Goal: Information Seeking & Learning: Learn about a topic

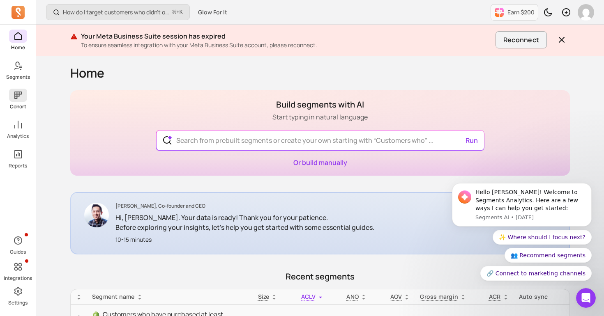
click at [16, 92] on icon at bounding box center [18, 95] width 10 height 10
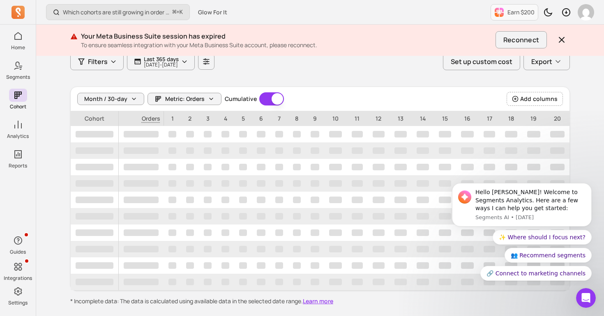
scroll to position [58, 0]
click at [166, 67] on p "[DATE] - [DATE]" at bounding box center [161, 65] width 35 height 5
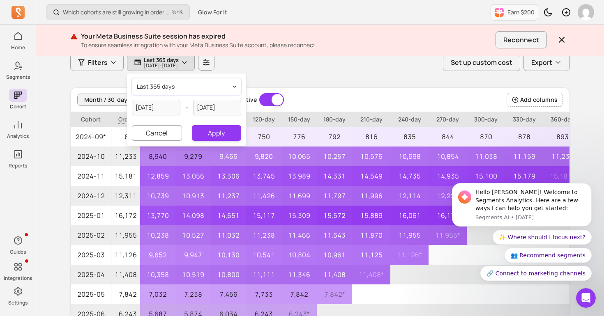
click at [168, 88] on span "last 365 days" at bounding box center [156, 87] width 38 height 8
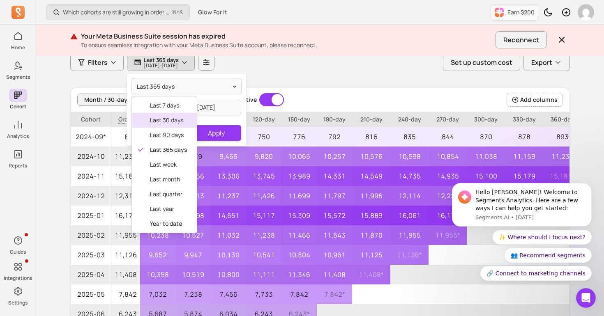
click at [167, 119] on span "last 30 days" at bounding box center [168, 120] width 37 height 8
type input "[DATE]"
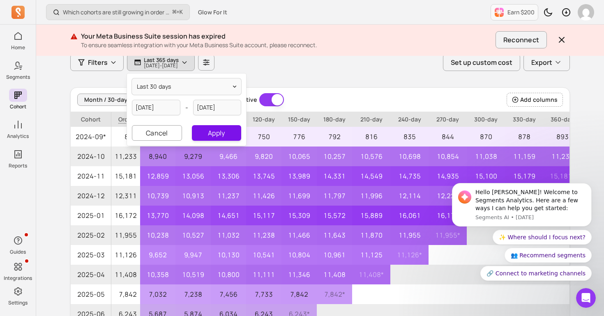
click at [210, 134] on button "Apply" at bounding box center [216, 133] width 49 height 16
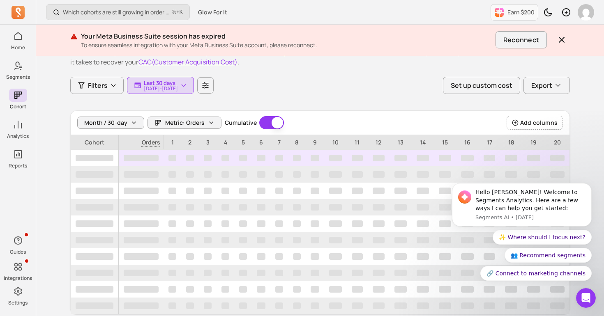
scroll to position [30, 0]
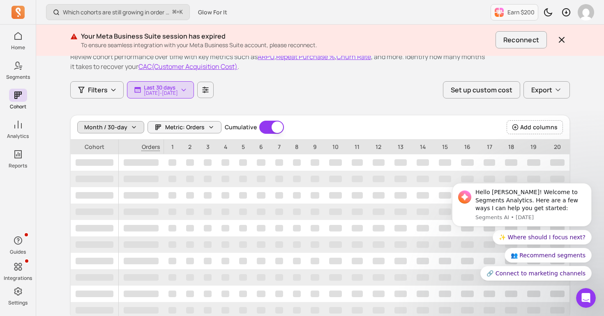
click at [125, 125] on span "Month / 30-day" at bounding box center [105, 127] width 43 height 8
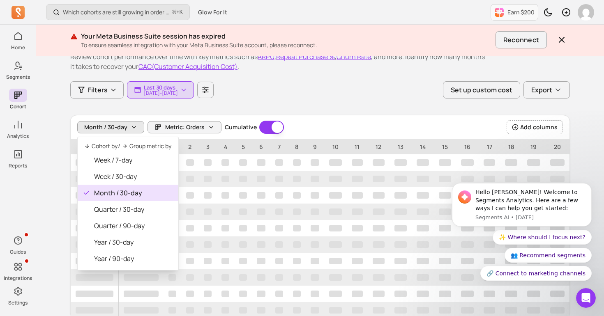
click at [184, 115] on div "Customer cohort Review cohort performance over time with key metrics such as AR…" at bounding box center [320, 179] width 500 height 309
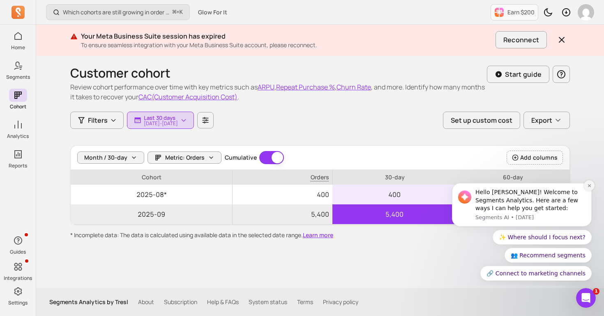
click at [588, 184] on icon "Dismiss notification" at bounding box center [589, 186] width 5 height 5
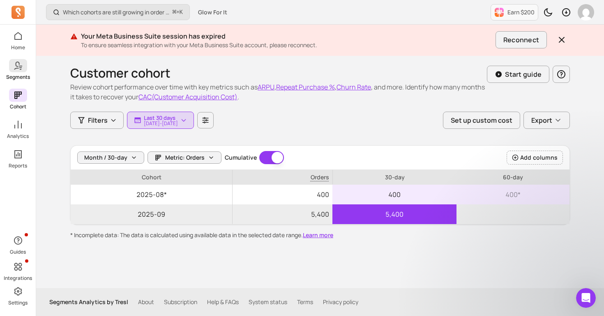
click at [21, 71] on span at bounding box center [18, 65] width 18 height 13
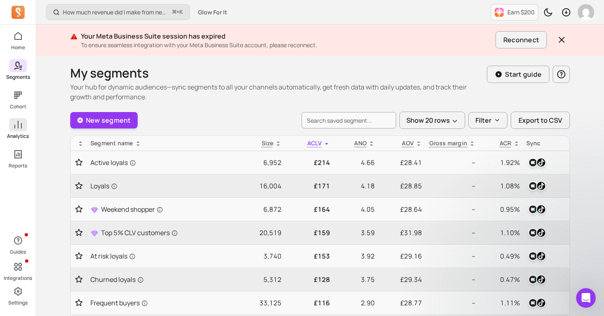
click at [18, 121] on icon at bounding box center [17, 125] width 7 height 8
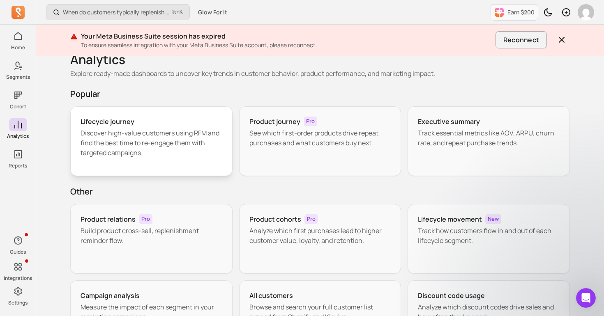
scroll to position [14, 0]
click at [250, 156] on div "Product journey Pro See which first-order products drive repeat purchases and w…" at bounding box center [320, 141] width 162 height 70
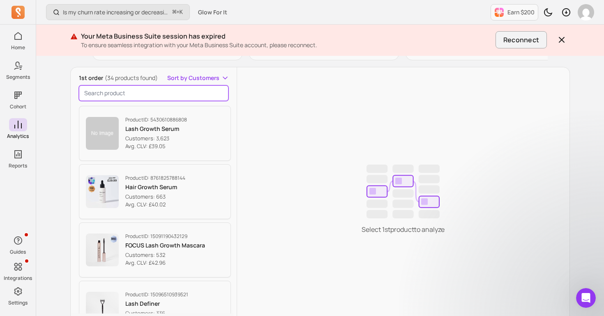
click at [148, 100] on input "search product" at bounding box center [154, 93] width 150 height 16
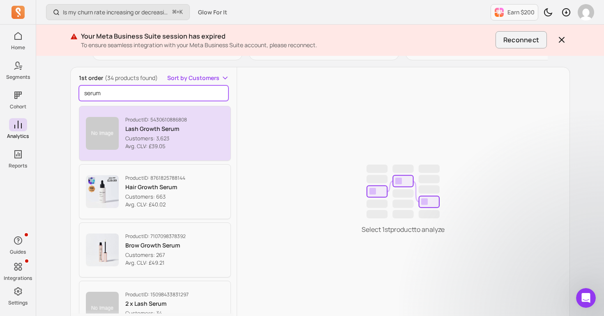
type input "serum"
click at [141, 128] on p "Lash Growth Serum" at bounding box center [156, 129] width 62 height 8
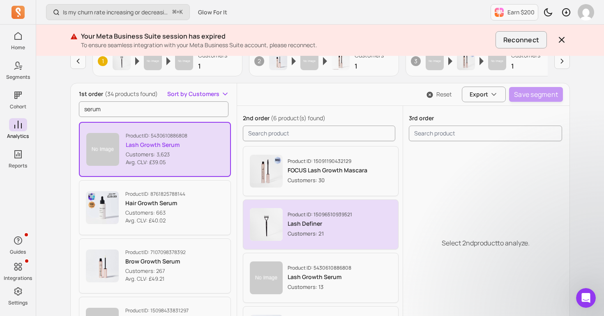
scroll to position [120, 0]
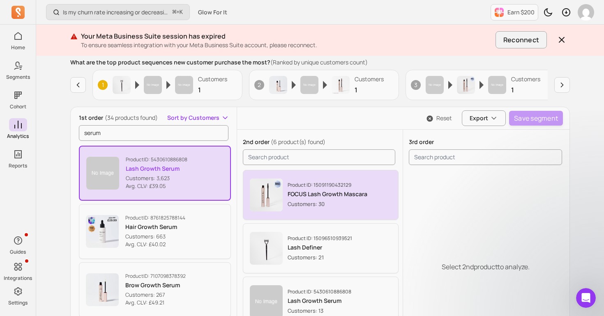
click at [332, 201] on p "Customers: 30" at bounding box center [328, 204] width 80 height 8
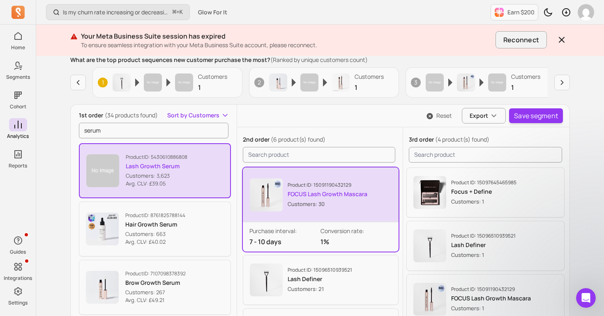
scroll to position [113, 0]
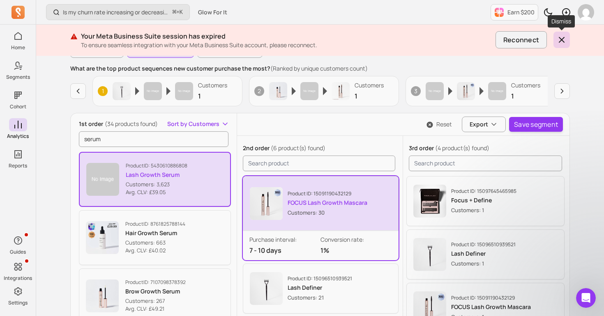
click at [563, 41] on icon "button" at bounding box center [561, 39] width 5 height 5
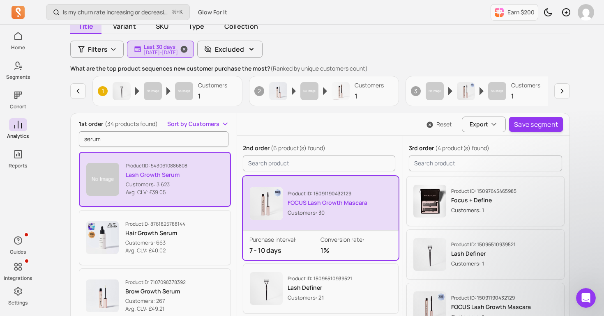
click at [178, 50] on p "[DATE] - [DATE]" at bounding box center [161, 52] width 34 height 5
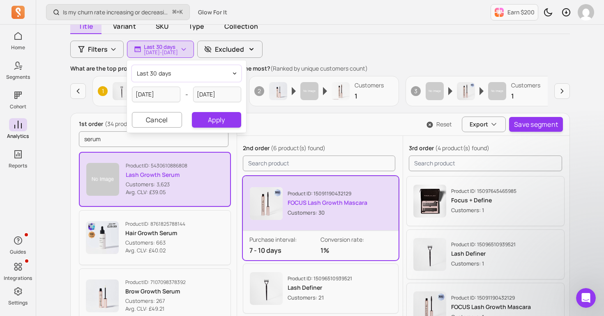
click at [173, 76] on button "last 30 days" at bounding box center [186, 73] width 109 height 16
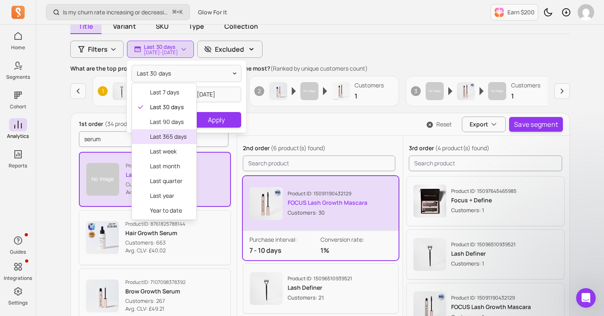
click at [180, 141] on div "last 365 days" at bounding box center [164, 136] width 65 height 15
type input "[DATE]"
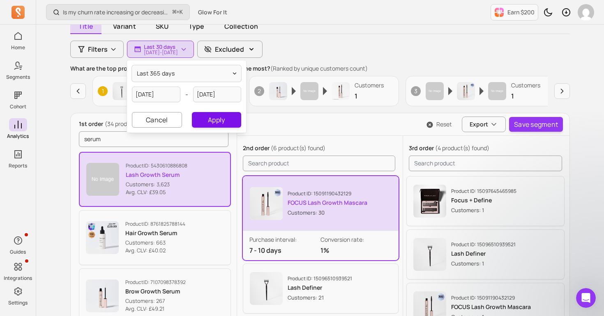
click at [221, 124] on button "Apply" at bounding box center [216, 120] width 49 height 16
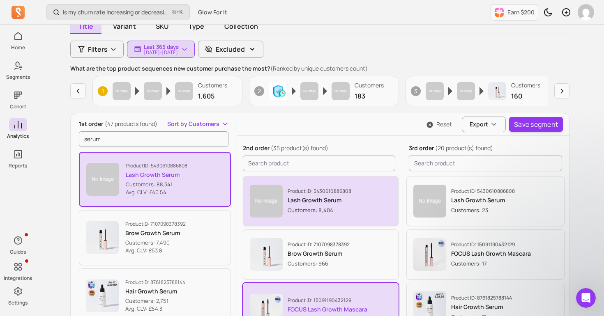
click at [283, 202] on div "Product ID: 5430610886808 Lash Growth Serum Customers: 8,404" at bounding box center [321, 201] width 142 height 33
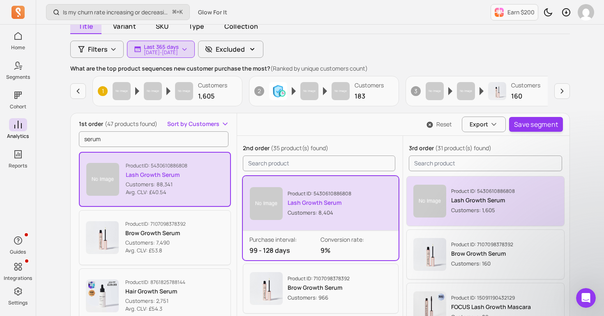
click at [460, 201] on p "Lash Growth Serum" at bounding box center [483, 200] width 64 height 8
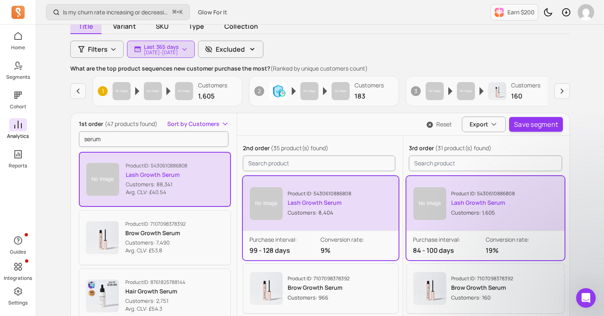
click at [15, 125] on icon at bounding box center [18, 125] width 10 height 10
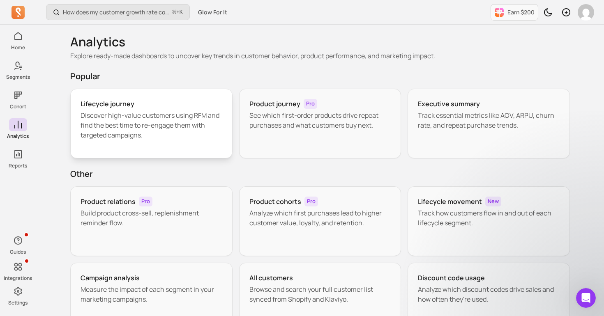
click at [137, 118] on p "Discover high-value customers using RFM and find the best time to re-engage the…" at bounding box center [152, 126] width 142 height 30
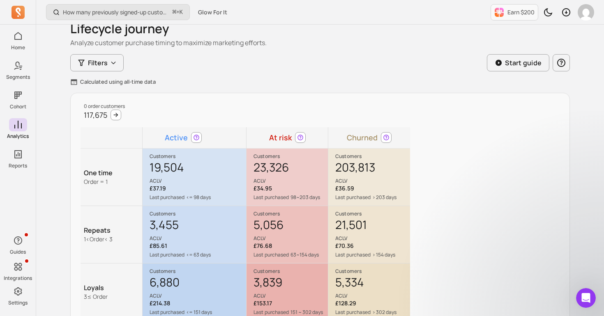
scroll to position [27, 0]
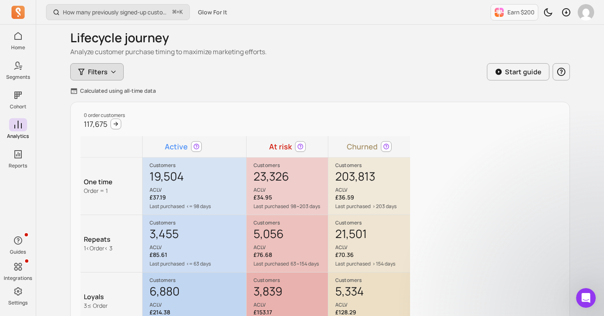
click at [99, 76] on span "Filters" at bounding box center [98, 72] width 20 height 10
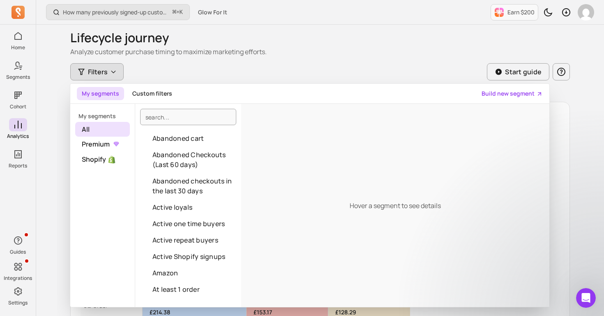
click at [187, 88] on div "My segments Custom filters Build new segment" at bounding box center [309, 94] width 479 height 20
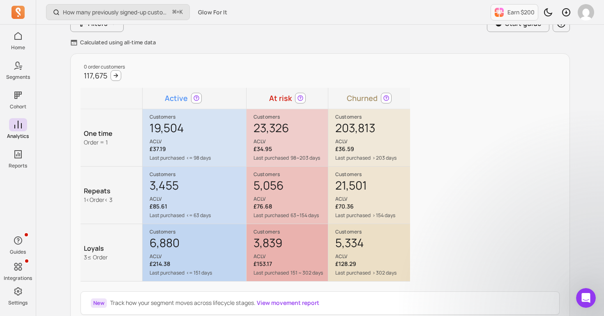
scroll to position [76, 0]
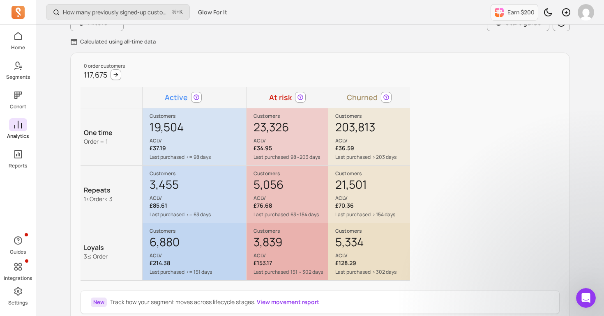
click at [20, 129] on icon at bounding box center [18, 125] width 10 height 10
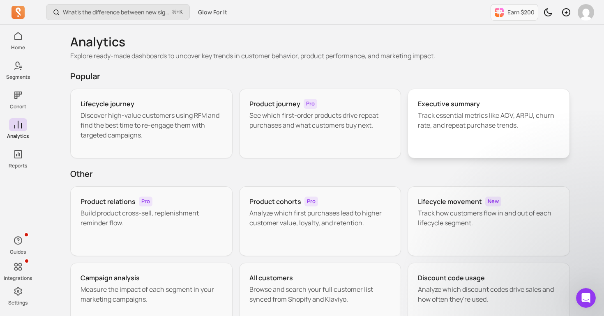
click at [447, 134] on div "Executive summary Track essential metrics like AOV, ARPU, churn rate, and repea…" at bounding box center [489, 124] width 162 height 70
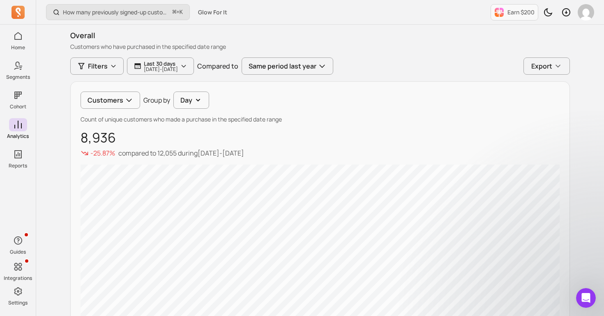
scroll to position [78, 0]
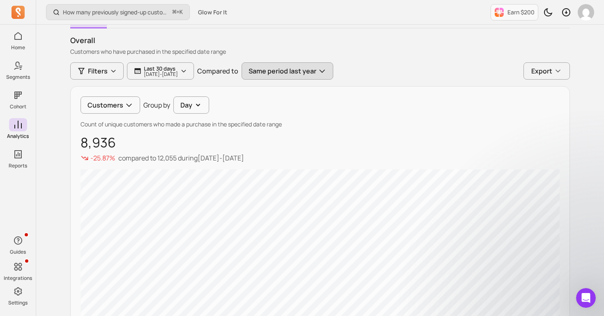
click at [309, 78] on button "Same period last year" at bounding box center [288, 70] width 92 height 17
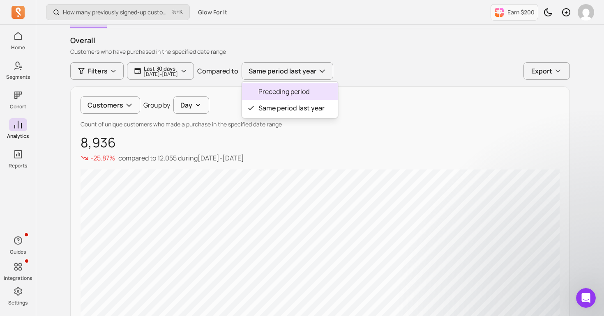
click at [313, 93] on span "Preceding period" at bounding box center [291, 92] width 66 height 10
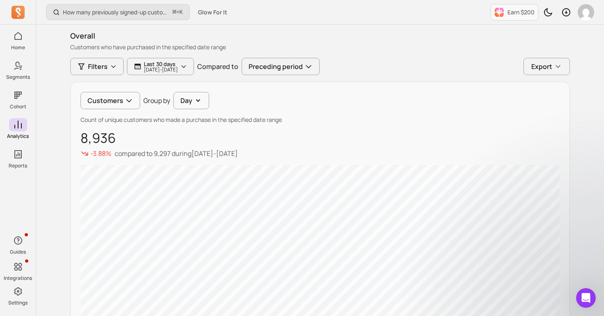
scroll to position [23, 0]
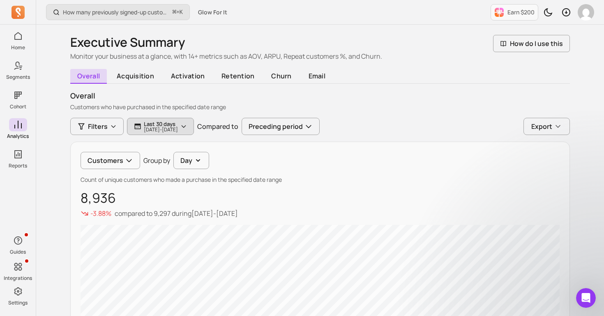
click at [178, 124] on p "Last 30 days" at bounding box center [161, 124] width 34 height 7
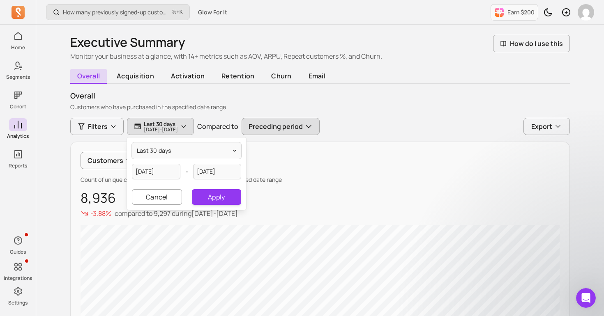
click at [283, 131] on button "Preceding period" at bounding box center [281, 126] width 78 height 17
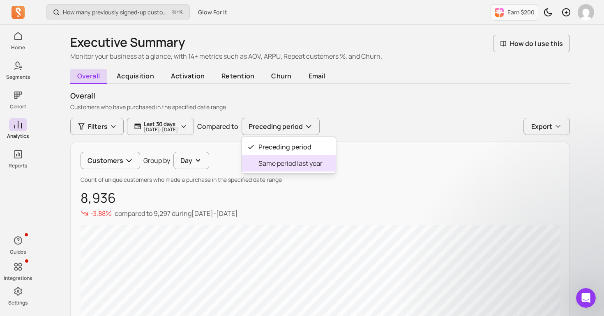
click at [287, 165] on span "Same period last year" at bounding box center [290, 164] width 64 height 10
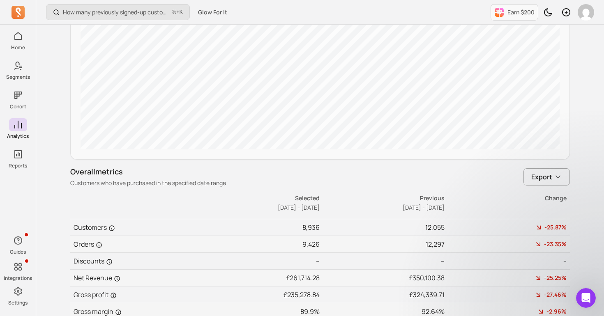
scroll to position [430, 0]
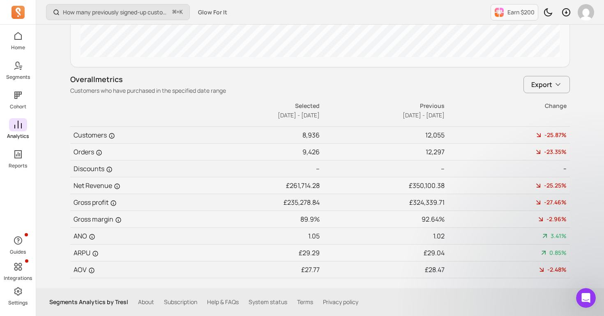
click at [11, 129] on span at bounding box center [18, 124] width 18 height 13
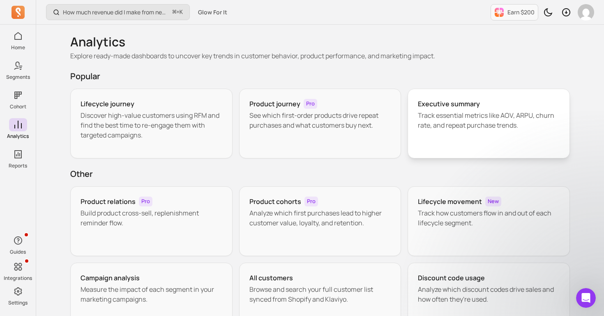
click at [452, 135] on div "Executive summary Track essential metrics like AOV, ARPU, churn rate, and repea…" at bounding box center [489, 124] width 162 height 70
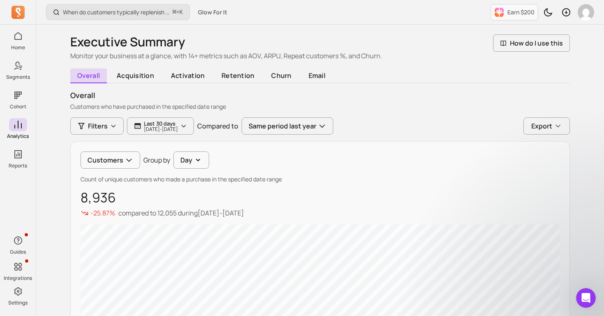
scroll to position [32, 0]
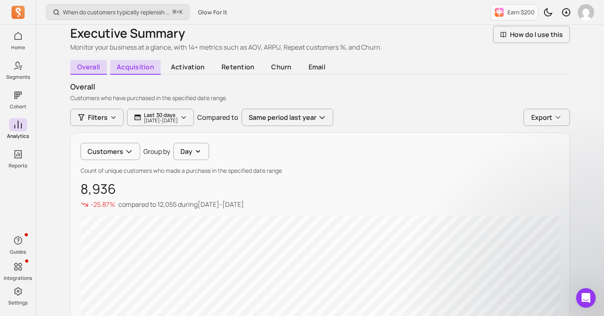
click at [121, 62] on span "acquisition" at bounding box center [135, 67] width 51 height 15
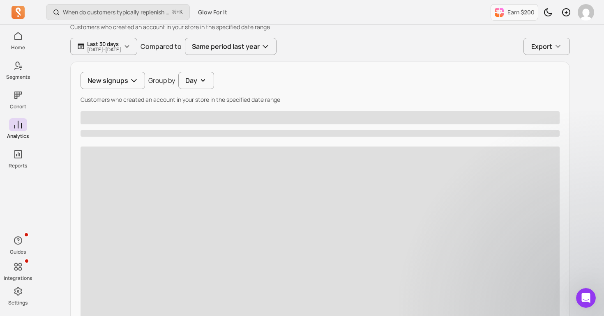
scroll to position [97, 0]
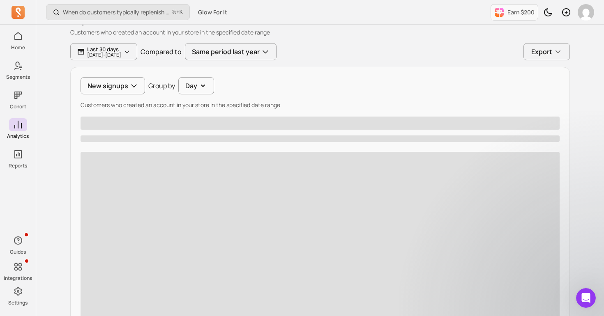
click at [116, 74] on div "New signups Group by Day Customers who created an account in your store in the …" at bounding box center [320, 203] width 500 height 272
click at [114, 84] on button "New signups" at bounding box center [113, 85] width 65 height 17
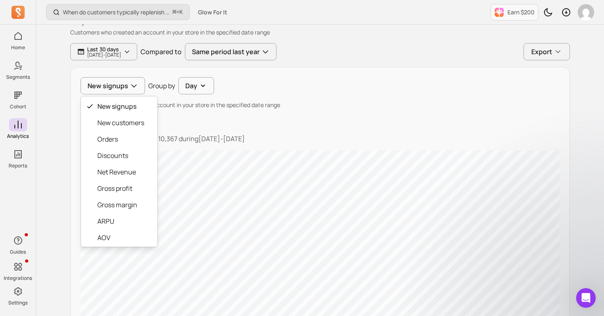
click at [298, 87] on div "New signups New signups New customers Orders Discounts Net Revenue Gross profit…" at bounding box center [320, 85] width 479 height 17
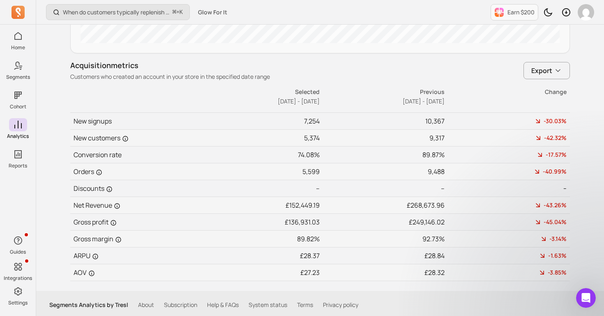
scroll to position [447, 0]
